Goal: Obtain resource: Obtain resource

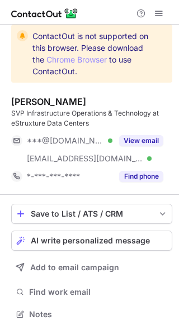
scroll to position [306, 179]
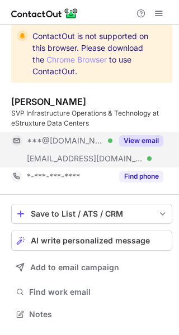
click at [135, 138] on button "View email" at bounding box center [141, 140] width 44 height 11
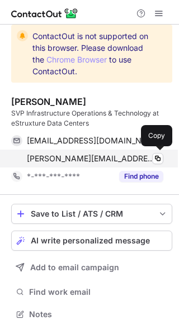
click at [97, 160] on span "[PERSON_NAME][EMAIL_ADDRESS][DOMAIN_NAME]" at bounding box center [91, 159] width 128 height 10
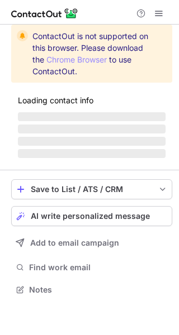
scroll to position [306, 179]
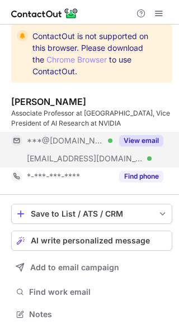
click at [130, 142] on button "View email" at bounding box center [141, 140] width 44 height 11
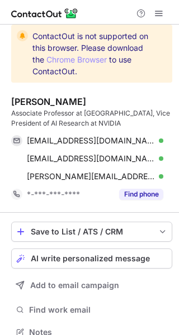
scroll to position [324, 171]
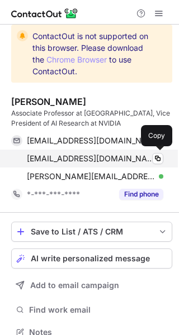
click at [77, 154] on span "[EMAIL_ADDRESS][DOMAIN_NAME]" at bounding box center [91, 159] width 128 height 10
